Goal: Information Seeking & Learning: Learn about a topic

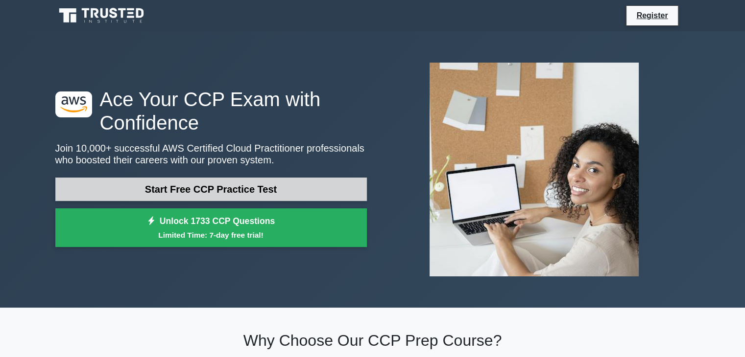
click at [194, 194] on link "Start Free CCP Practice Test" at bounding box center [210, 190] width 311 height 24
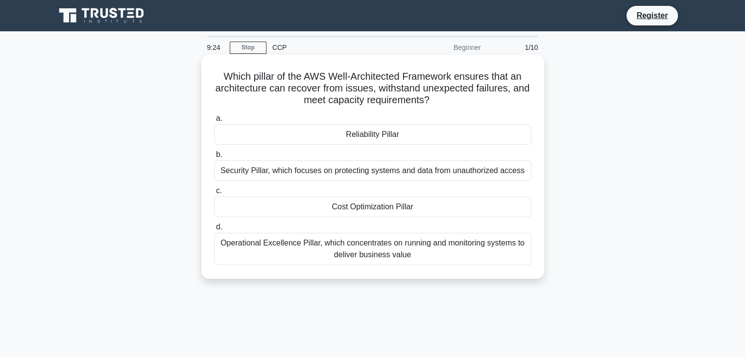
click at [365, 136] on div "Reliability Pillar" at bounding box center [372, 134] width 317 height 21
click at [214, 122] on input "a. Reliability Pillar" at bounding box center [214, 119] width 0 height 6
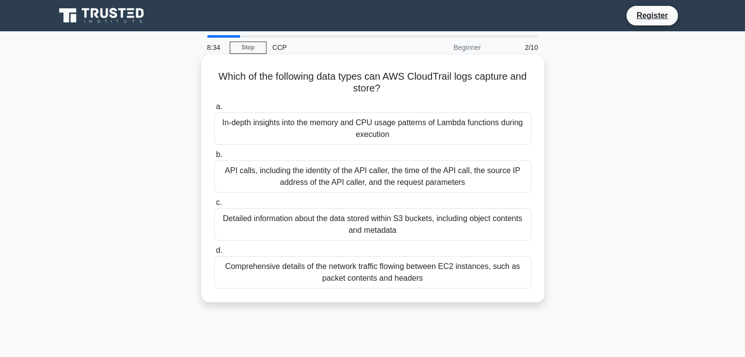
click at [314, 216] on div "Detailed information about the data stored within S3 buckets, including object …" at bounding box center [372, 225] width 317 height 32
click at [214, 206] on input "c. Detailed information about the data stored within S3 buckets, including obje…" at bounding box center [214, 203] width 0 height 6
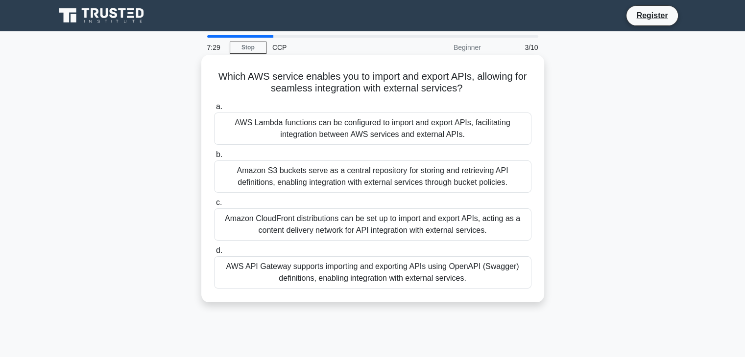
click at [311, 276] on div "AWS API Gateway supports importing and exporting APIs using OpenAPI (Swagger) d…" at bounding box center [372, 273] width 317 height 32
click at [214, 254] on input "d. AWS API Gateway supports importing and exporting APIs using OpenAPI (Swagger…" at bounding box center [214, 251] width 0 height 6
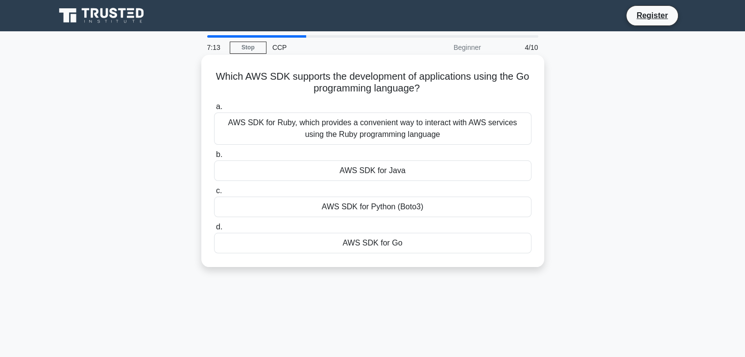
click at [470, 266] on div "Which AWS SDK supports the development of applications using the Go programming…" at bounding box center [372, 161] width 343 height 212
click at [319, 127] on div "AWS SDK for Ruby, which provides a convenient way to interact with AWS services…" at bounding box center [372, 129] width 317 height 32
click at [214, 110] on input "a. AWS SDK for Ruby, which provides a convenient way to interact with AWS servi…" at bounding box center [214, 107] width 0 height 6
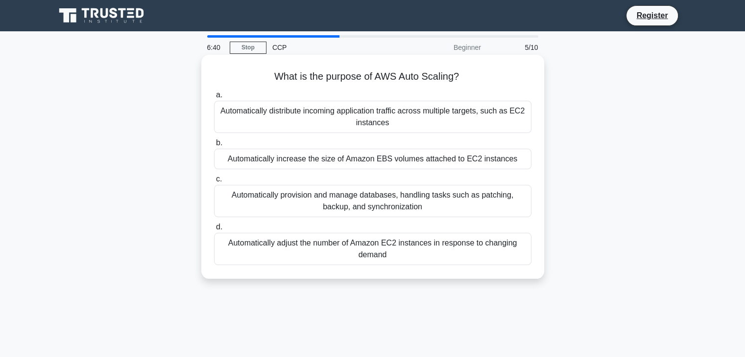
click at [339, 157] on div "Automatically increase the size of Amazon EBS volumes attached to EC2 instances" at bounding box center [372, 159] width 317 height 21
click at [214, 146] on input "b. Automatically increase the size of Amazon EBS volumes attached to EC2 instan…" at bounding box center [214, 143] width 0 height 6
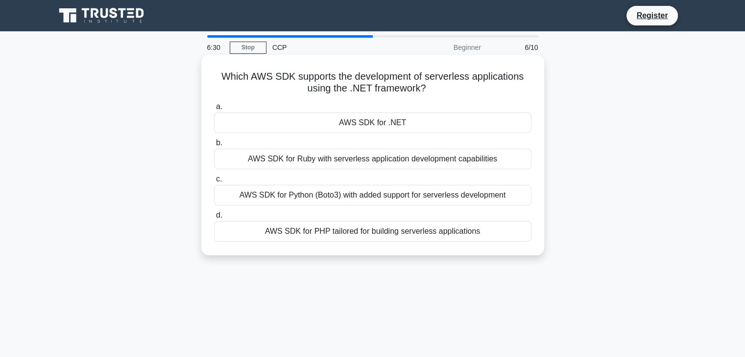
click at [370, 119] on div "AWS SDK for .NET" at bounding box center [372, 123] width 317 height 21
click at [214, 110] on input "a. AWS SDK for .NET" at bounding box center [214, 107] width 0 height 6
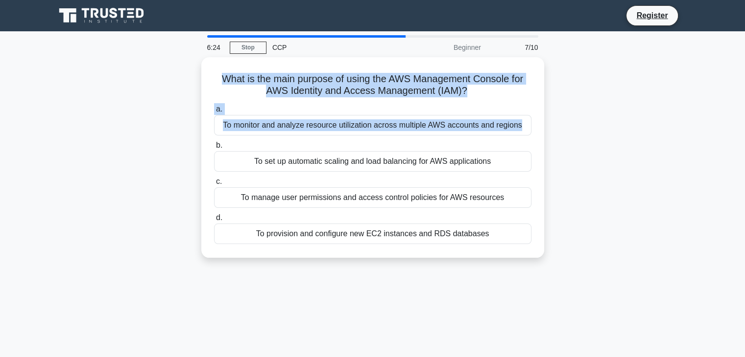
drag, startPoint x: 212, startPoint y: 68, endPoint x: 185, endPoint y: 145, distance: 81.9
click at [185, 145] on div "What is the main purpose of using the AWS Management Console for AWS Identity a…" at bounding box center [372, 163] width 646 height 212
